Goal: Task Accomplishment & Management: Use online tool/utility

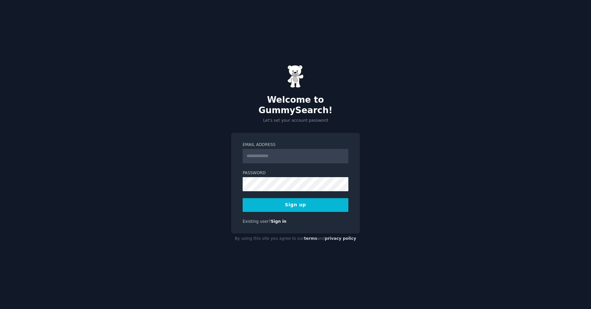
click at [276, 151] on input "Email Address" at bounding box center [296, 156] width 106 height 14
type input "**********"
click at [212, 191] on div "**********" at bounding box center [295, 154] width 591 height 309
click at [297, 202] on button "Sign up" at bounding box center [296, 205] width 106 height 14
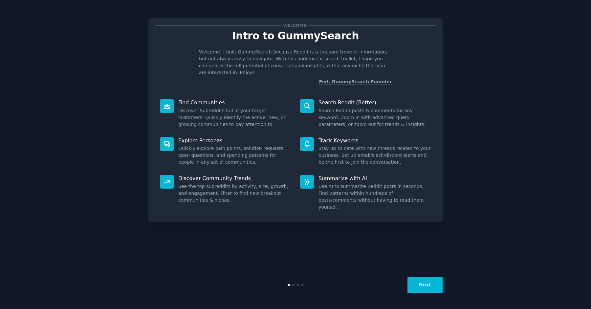
click at [494, 192] on div "Welcome! Intro to GummySearch Welcome! I built GummySearch because Reddit is a …" at bounding box center [295, 154] width 573 height 291
click at [424, 285] on button "Next" at bounding box center [424, 285] width 35 height 16
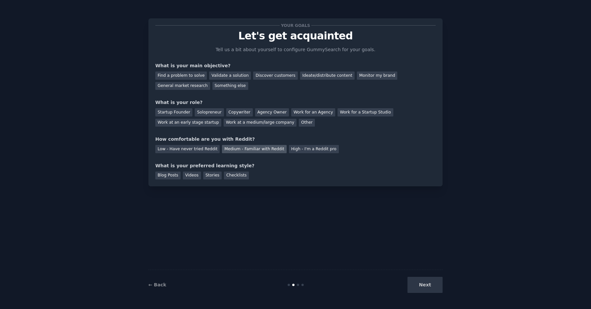
click at [262, 147] on div "Medium - Familiar with Reddit" at bounding box center [254, 149] width 64 height 8
click at [249, 124] on div "Work at a medium/large company" at bounding box center [260, 123] width 73 height 8
click at [193, 88] on div "General market research" at bounding box center [182, 86] width 55 height 8
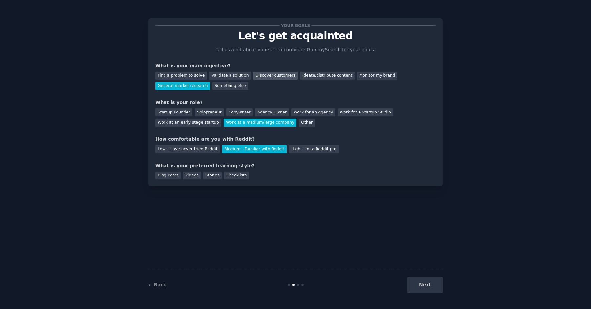
click at [277, 76] on div "Discover customers" at bounding box center [275, 76] width 44 height 8
click at [194, 87] on div "General market research" at bounding box center [182, 86] width 55 height 8
click at [193, 175] on div "Videos" at bounding box center [192, 176] width 18 height 8
click at [428, 283] on button "Next" at bounding box center [424, 285] width 35 height 16
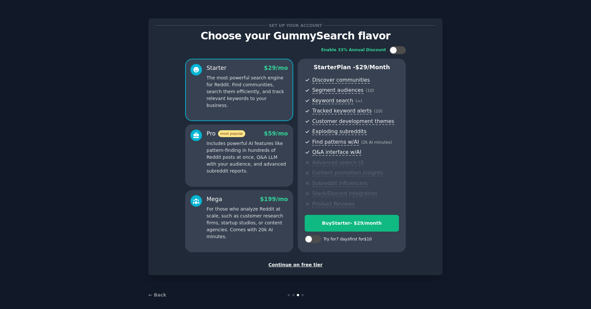
click at [288, 265] on div "Continue on free tier" at bounding box center [295, 265] width 280 height 7
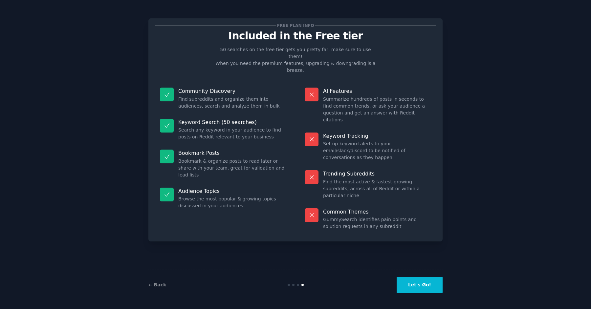
click at [422, 287] on button "Let's Go!" at bounding box center [420, 285] width 46 height 16
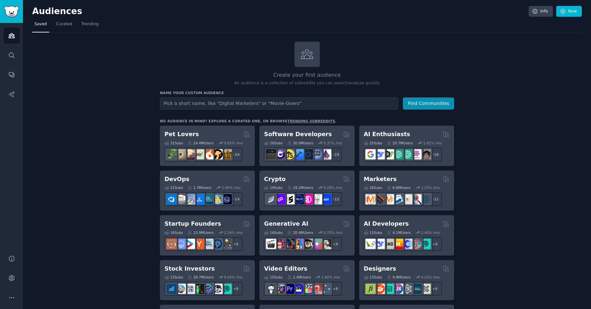
click at [220, 103] on input "text" at bounding box center [279, 104] width 238 height 12
type input "msp"
click at [418, 102] on button "Find Communities" at bounding box center [428, 104] width 51 height 12
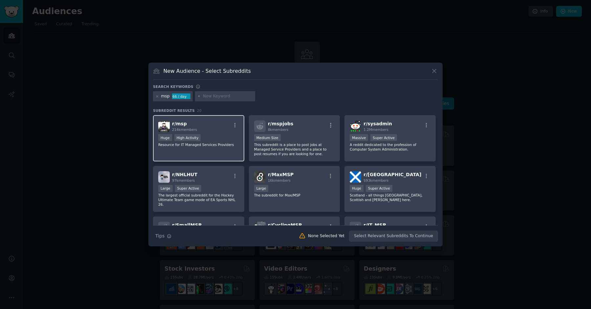
click at [209, 125] on div "r/ msp 214k members" at bounding box center [198, 125] width 81 height 11
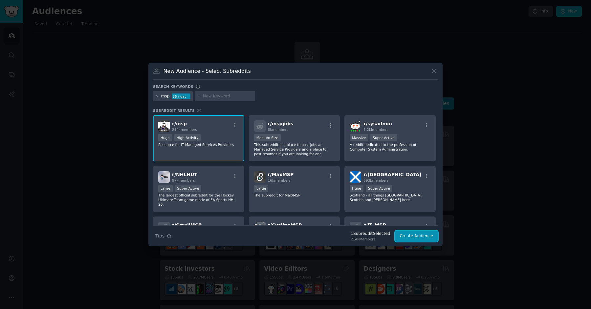
drag, startPoint x: 411, startPoint y: 236, endPoint x: 293, endPoint y: 109, distance: 173.3
click at [293, 109] on div "Search keywords msp 66 / day Subreddit Results 20 r/ msp 214k members Huge High…" at bounding box center [295, 163] width 285 height 158
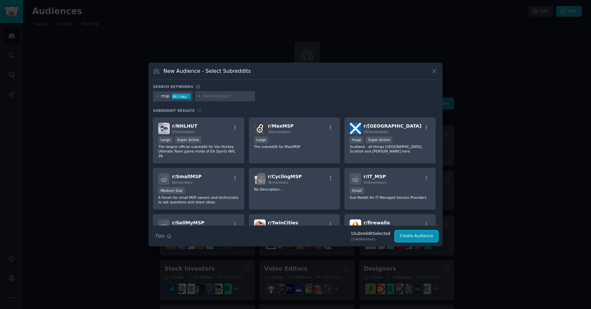
scroll to position [51, 0]
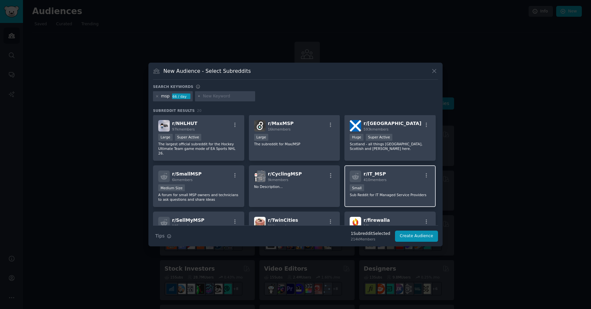
click at [387, 185] on div "Small" at bounding box center [390, 189] width 81 height 8
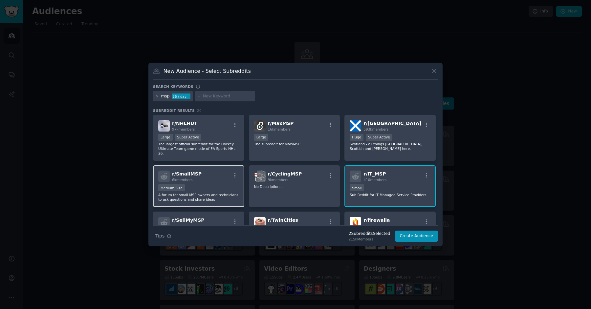
click at [214, 177] on div "r/ SmallMSP 6k members" at bounding box center [198, 176] width 81 height 11
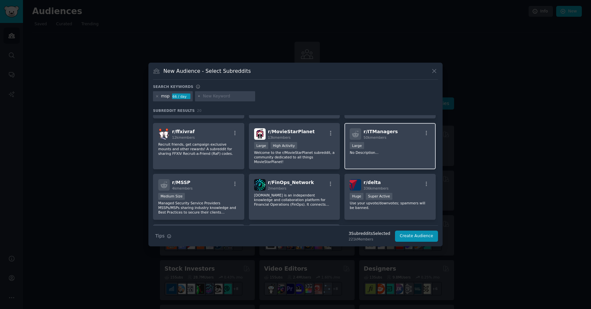
scroll to position [227, 0]
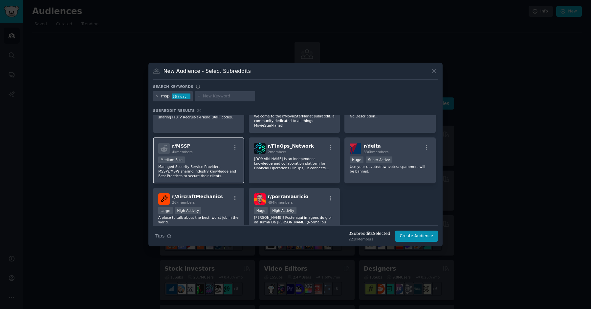
click at [226, 164] on p "Managed Security Service Providers MSSPs/MSPs sharing industry knowledge and Be…" at bounding box center [198, 171] width 81 height 14
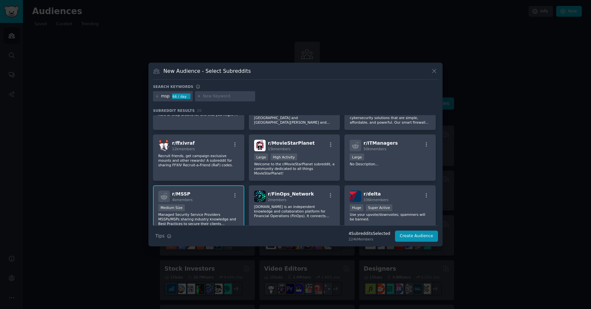
scroll to position [144, 0]
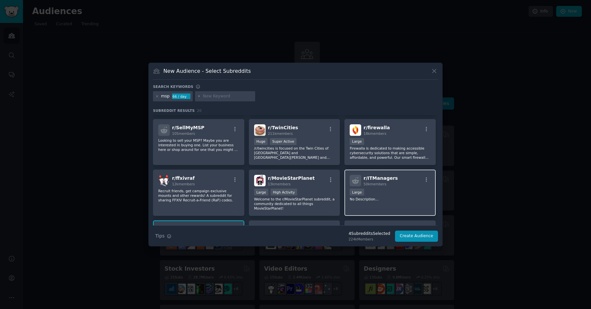
click at [387, 190] on div "Large" at bounding box center [390, 193] width 81 height 8
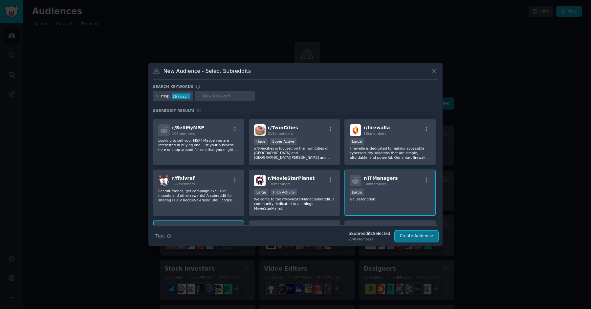
click at [415, 234] on button "Create Audience" at bounding box center [416, 236] width 43 height 11
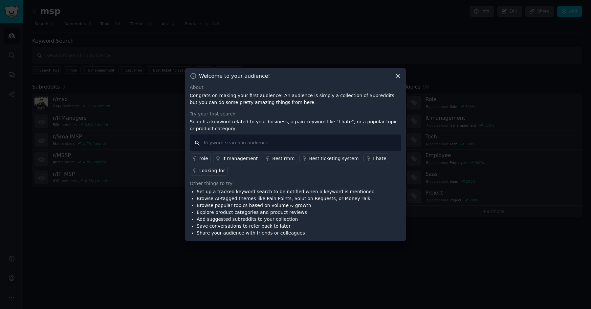
click at [297, 147] on input "text" at bounding box center [295, 143] width 211 height 17
type input "AI service desk"
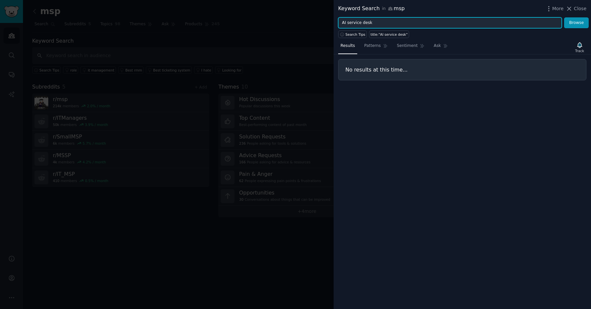
click at [543, 22] on input "AI service desk" at bounding box center [450, 22] width 224 height 11
click at [564, 17] on button "Browse" at bounding box center [576, 22] width 25 height 11
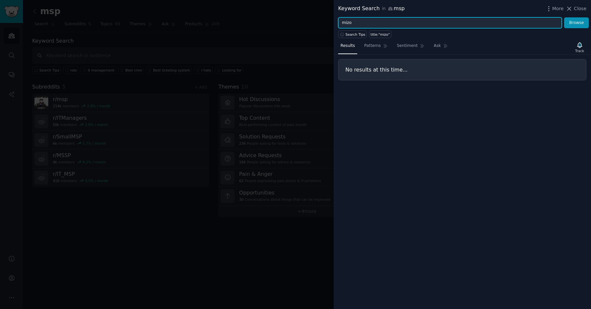
click at [481, 26] on input "mizo" at bounding box center [450, 22] width 224 height 11
type input "AI"
click at [564, 17] on button "Browse" at bounding box center [576, 22] width 25 height 11
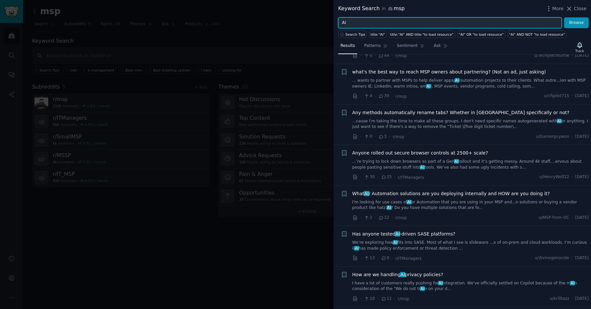
scroll to position [44, 0]
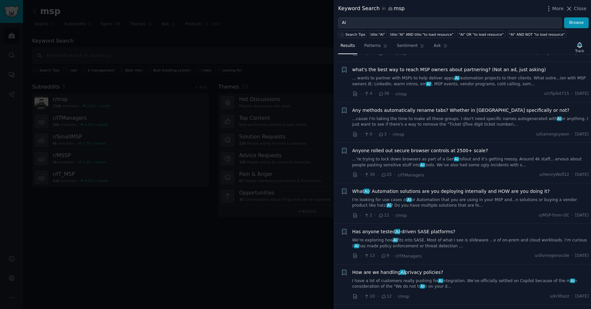
click at [455, 191] on span "What AI / Automation solutions are you deploying internally and HOW are you doi…" at bounding box center [451, 191] width 198 height 7
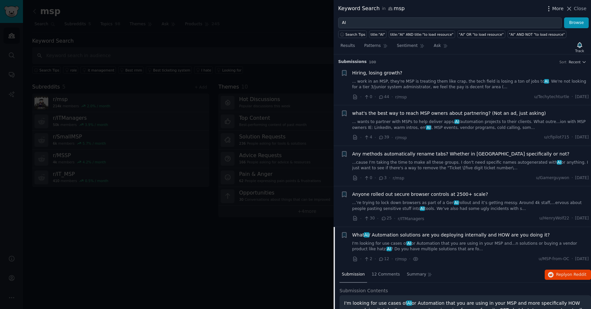
click at [552, 10] on icon "button" at bounding box center [548, 8] width 7 height 7
click at [570, 8] on icon at bounding box center [570, 9] width 4 height 4
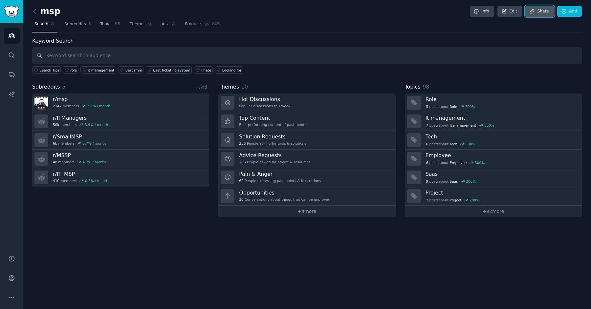
click at [536, 12] on link "Share" at bounding box center [539, 11] width 28 height 11
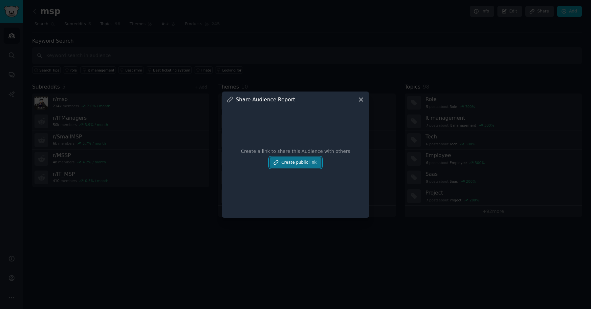
click at [301, 165] on button "Create public link" at bounding box center [296, 162] width 52 height 11
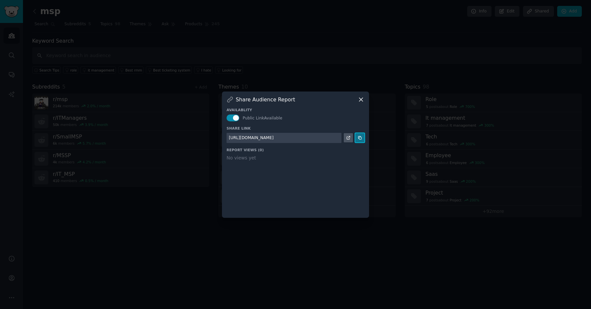
click at [359, 138] on icon at bounding box center [359, 138] width 3 height 3
click at [361, 99] on icon at bounding box center [361, 99] width 7 height 7
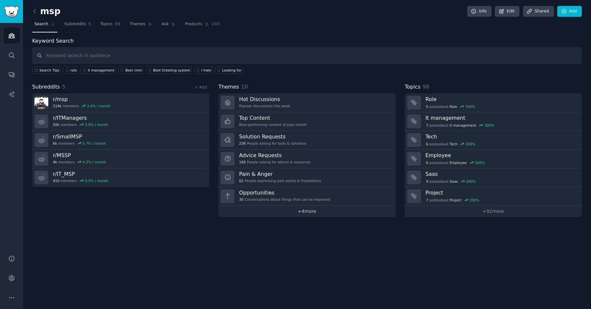
click at [294, 210] on link "+ 4 more" at bounding box center [306, 211] width 177 height 11
click at [540, 5] on div "msp Info Edit Share d Add Search Subreddits 5 Topics 98 Themes Ask Products 245…" at bounding box center [307, 154] width 568 height 309
click at [540, 9] on link "Share d" at bounding box center [538, 11] width 31 height 11
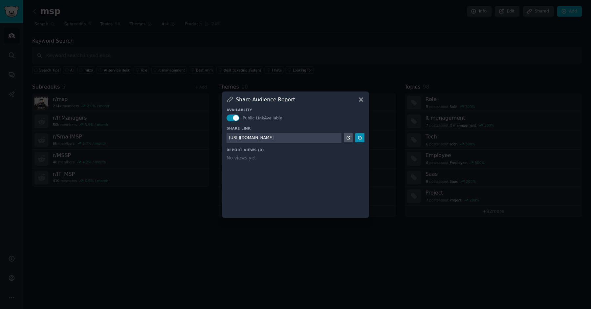
click at [362, 97] on icon at bounding box center [361, 99] width 7 height 7
